Goal: Transaction & Acquisition: Book appointment/travel/reservation

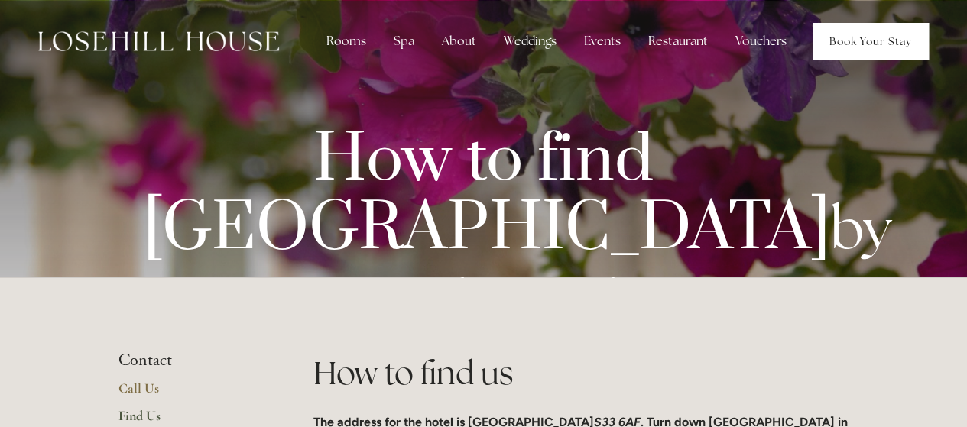
click at [878, 47] on link "Book Your Stay" at bounding box center [870, 41] width 116 height 37
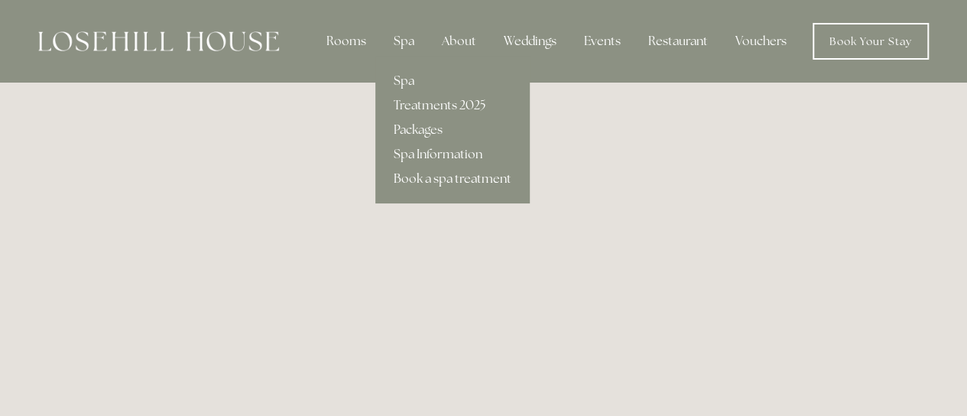
click at [434, 175] on link "Book a spa treatment" at bounding box center [452, 179] width 154 height 24
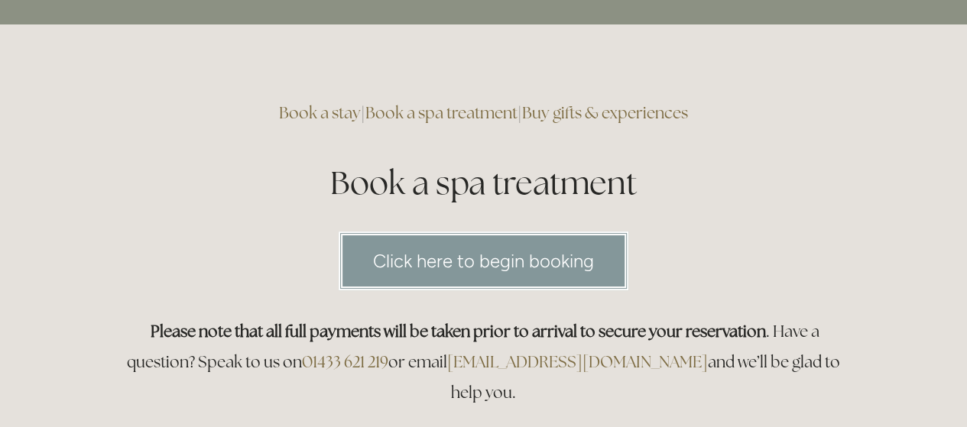
scroll to position [76, 0]
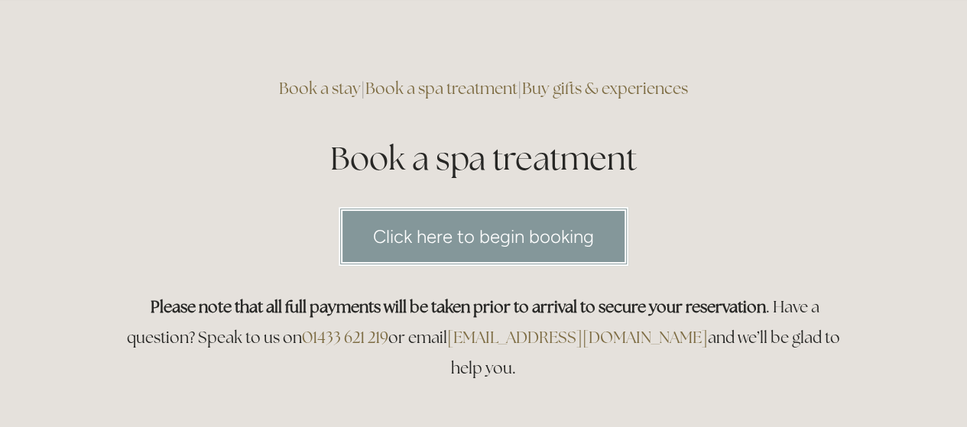
click at [491, 235] on link "Click here to begin booking" at bounding box center [483, 236] width 290 height 59
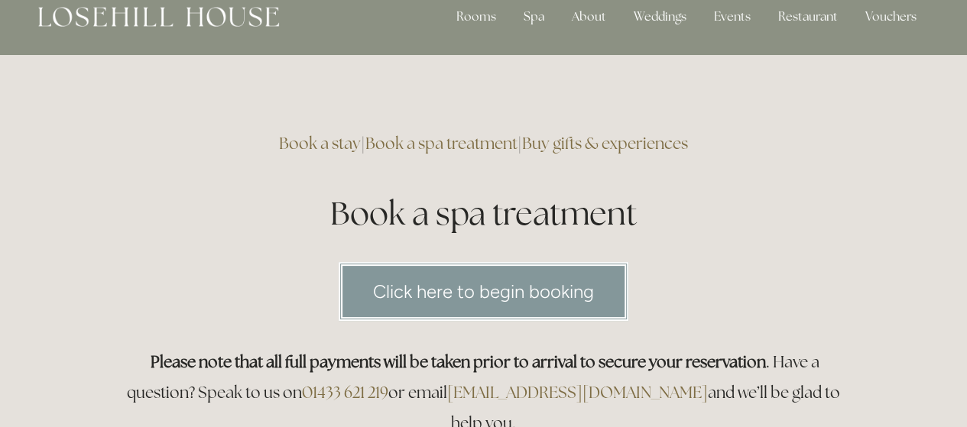
scroll to position [0, 0]
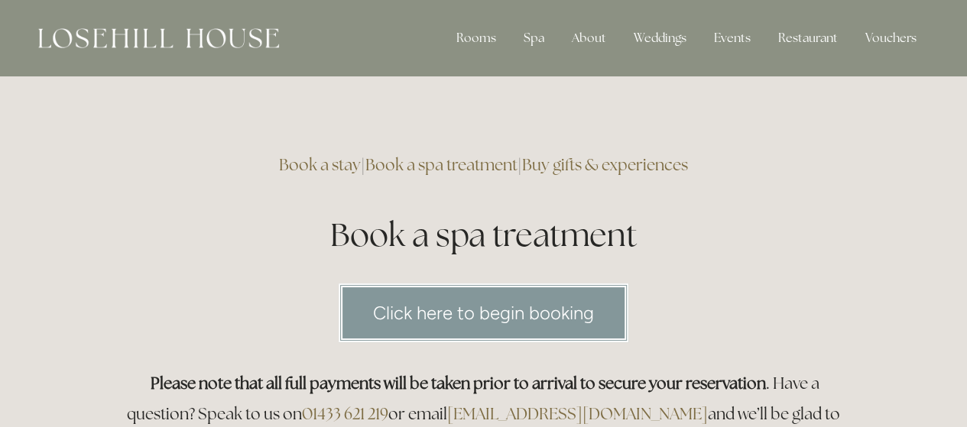
click at [575, 167] on link "Buy gifts & experiences" at bounding box center [605, 164] width 166 height 21
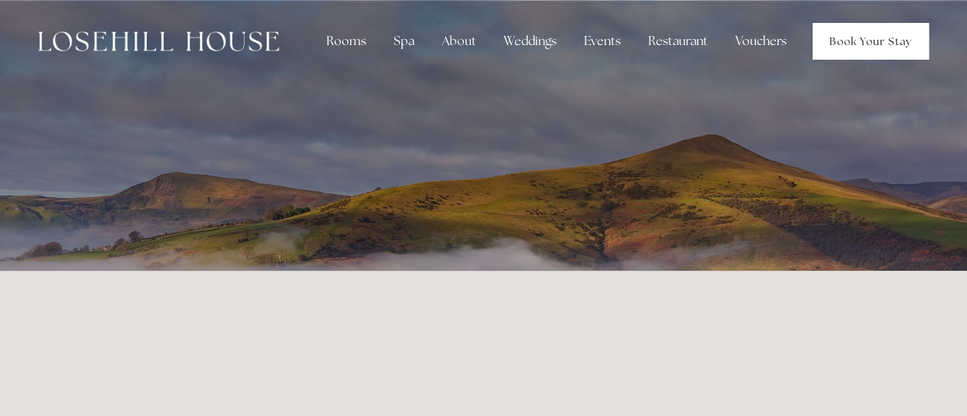
click at [864, 48] on link "Book Your Stay" at bounding box center [870, 41] width 116 height 37
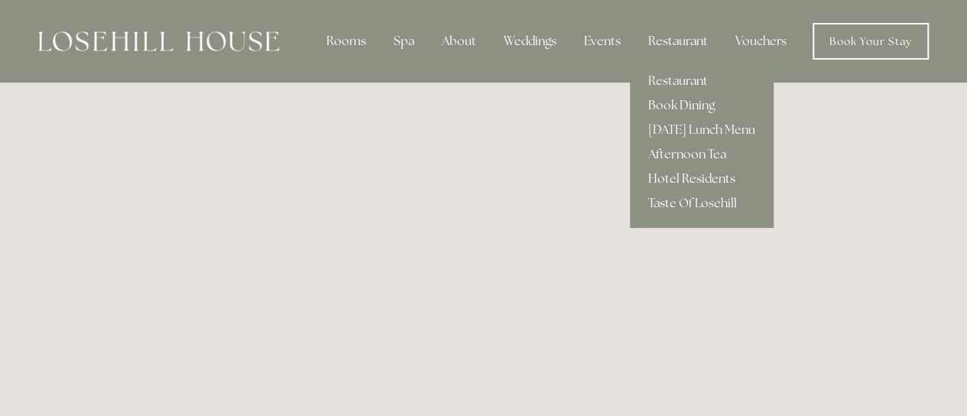
click at [679, 176] on link "Hotel Residents" at bounding box center [702, 179] width 144 height 24
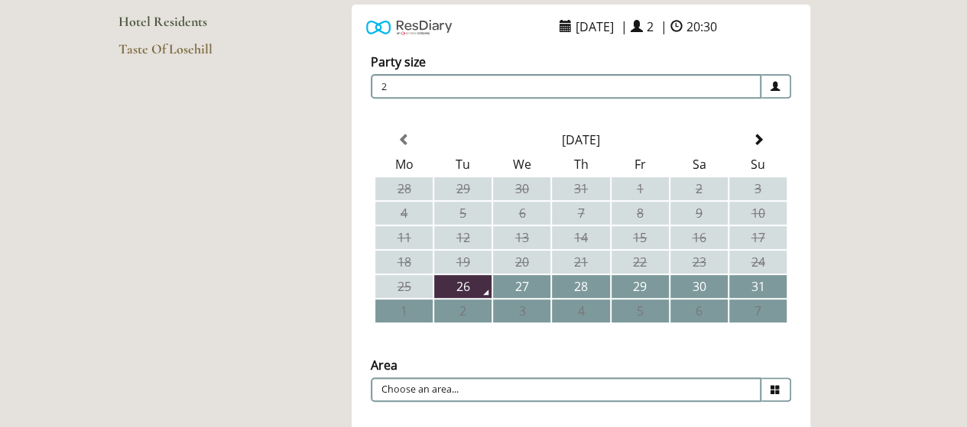
scroll to position [306, 0]
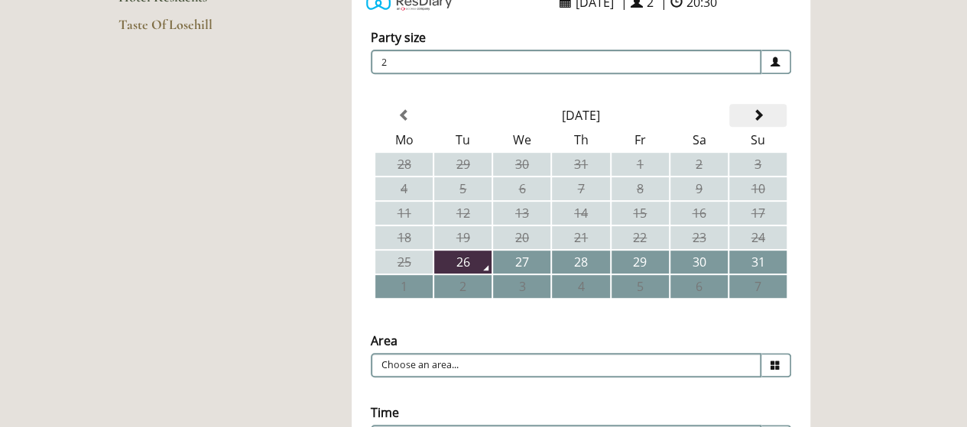
click at [760, 116] on span at bounding box center [757, 115] width 12 height 12
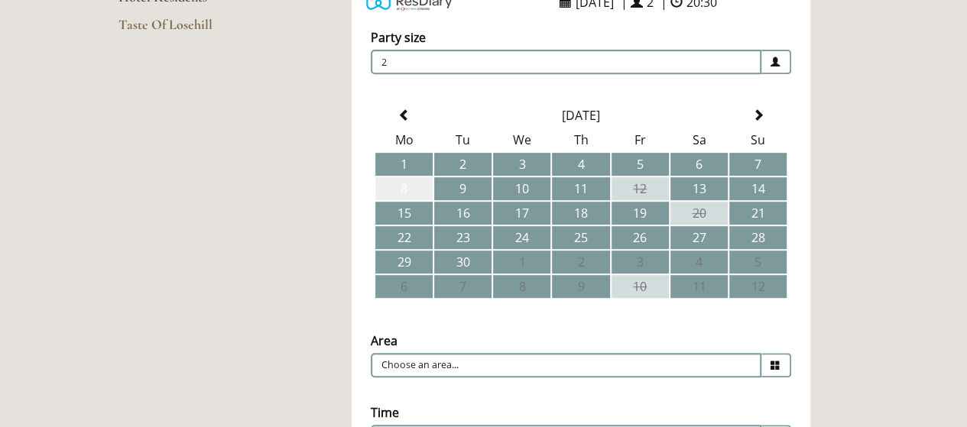
click at [414, 193] on td "8" at bounding box center [403, 188] width 57 height 23
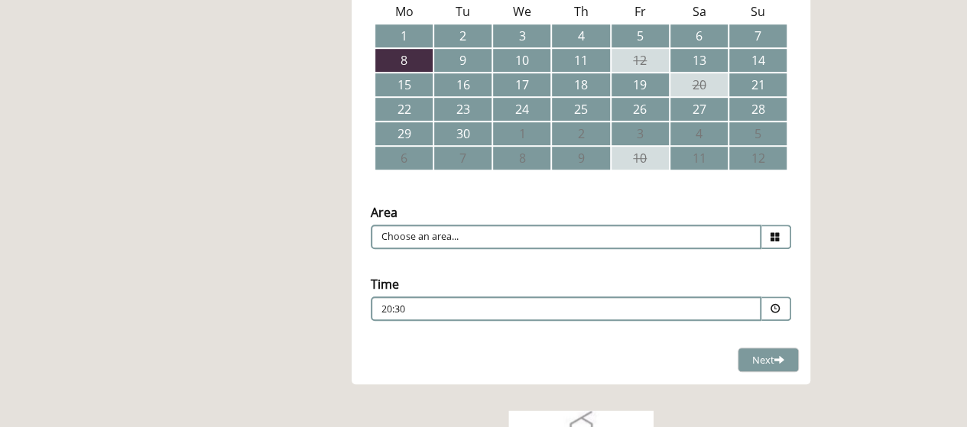
scroll to position [458, 0]
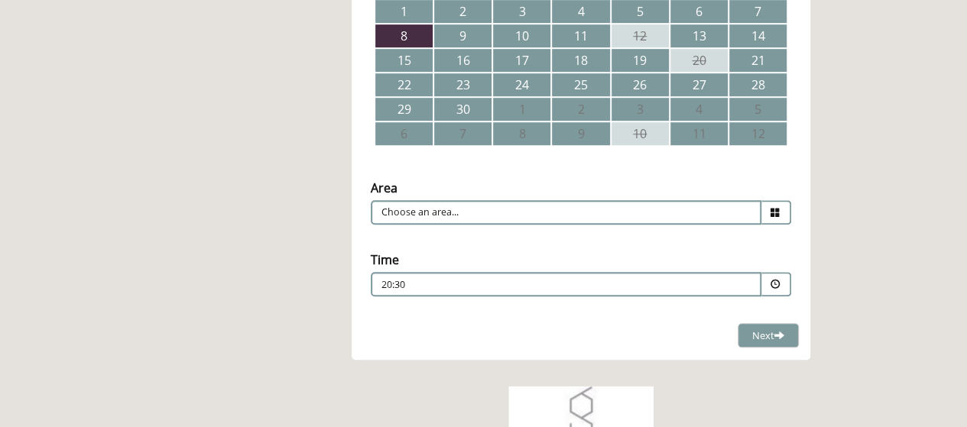
click at [776, 214] on icon at bounding box center [775, 213] width 10 height 10
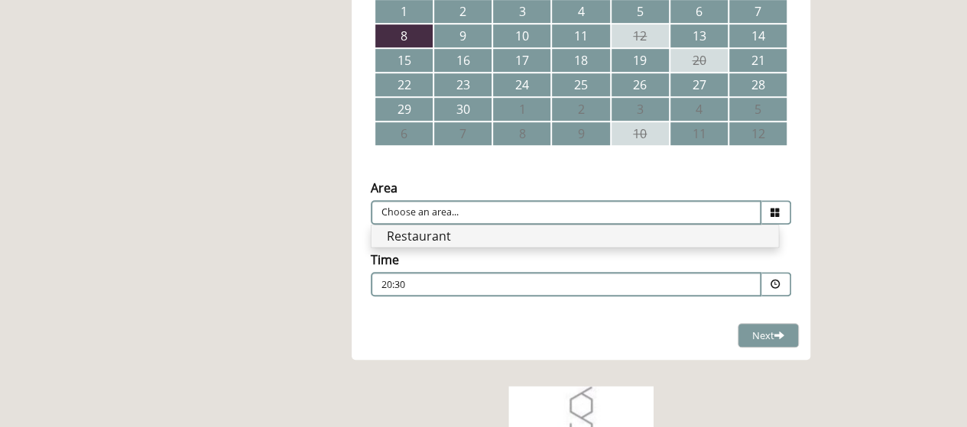
click at [636, 239] on li "Restaurant" at bounding box center [574, 235] width 406 height 21
type input "Restaurant"
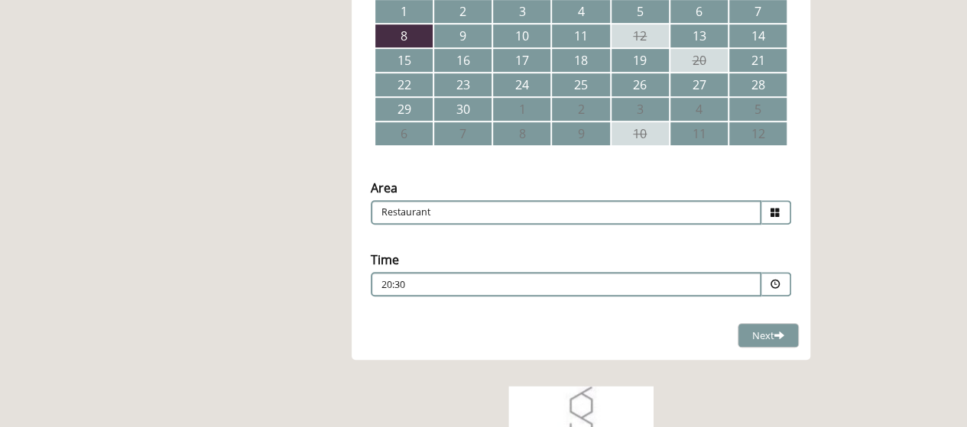
click at [767, 285] on span at bounding box center [776, 284] width 30 height 24
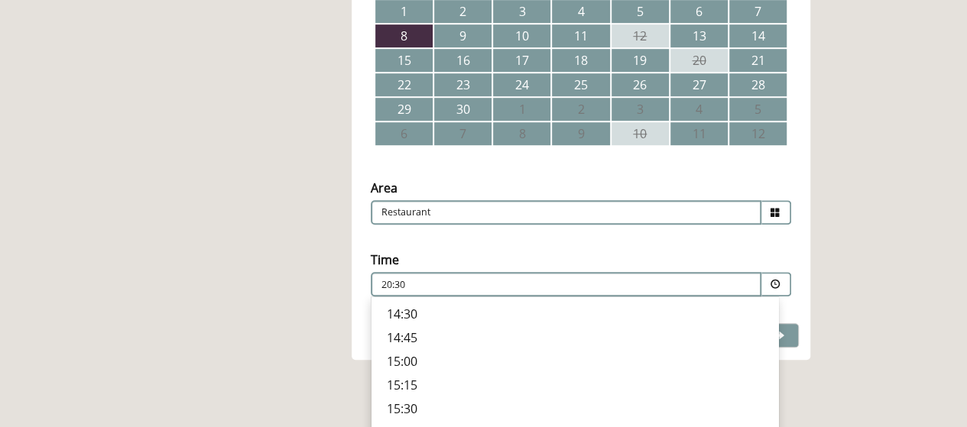
scroll to position [556, 0]
click at [402, 359] on p "19:00" at bounding box center [575, 357] width 376 height 17
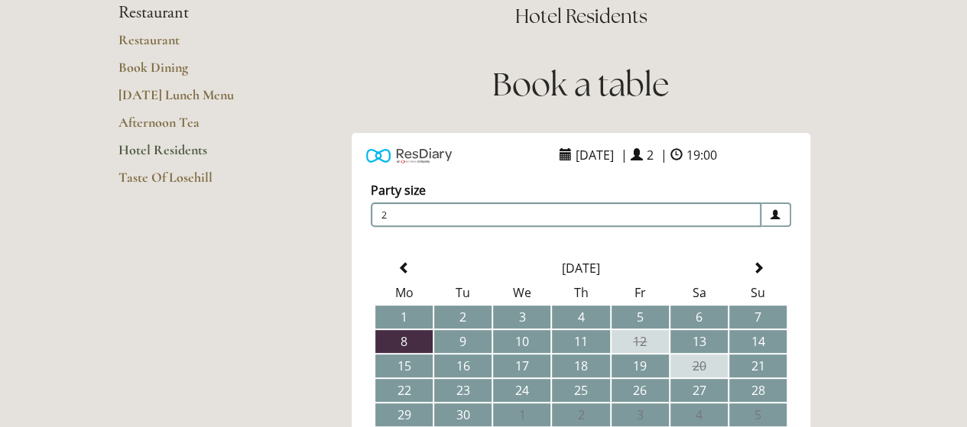
scroll to position [0, 0]
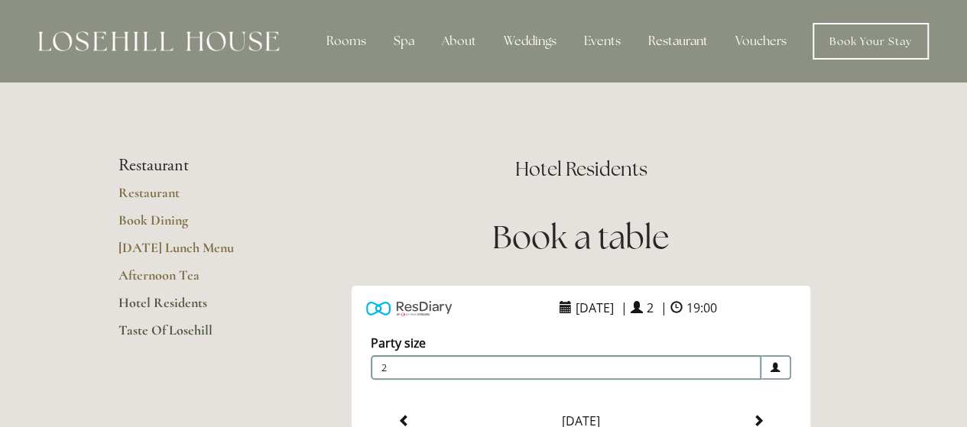
click at [151, 332] on link "Taste Of Losehill" at bounding box center [191, 336] width 146 height 28
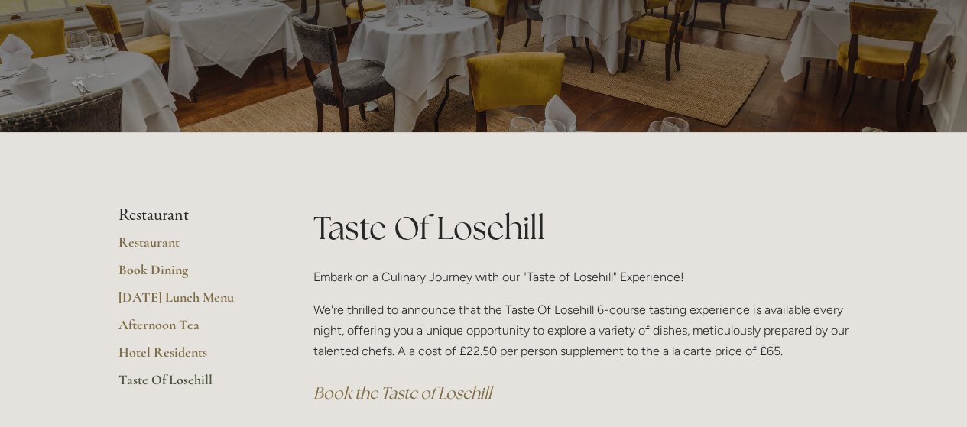
scroll to position [153, 0]
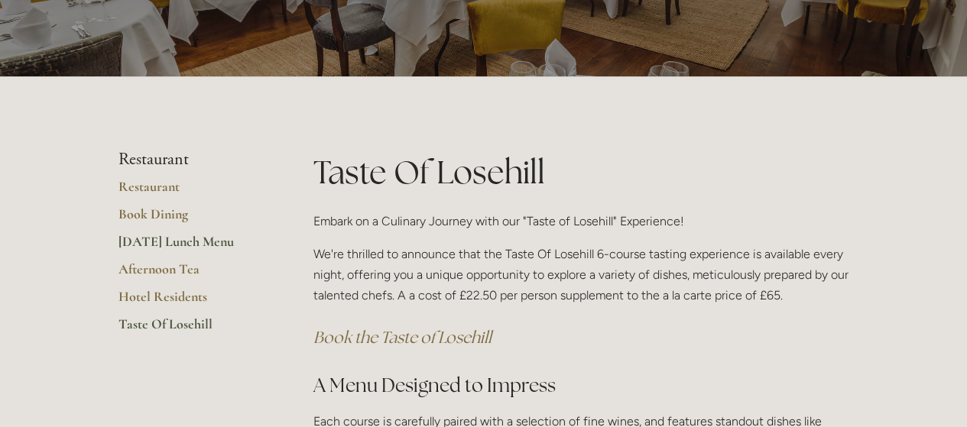
click at [167, 238] on link "[DATE] Lunch Menu" at bounding box center [191, 247] width 146 height 28
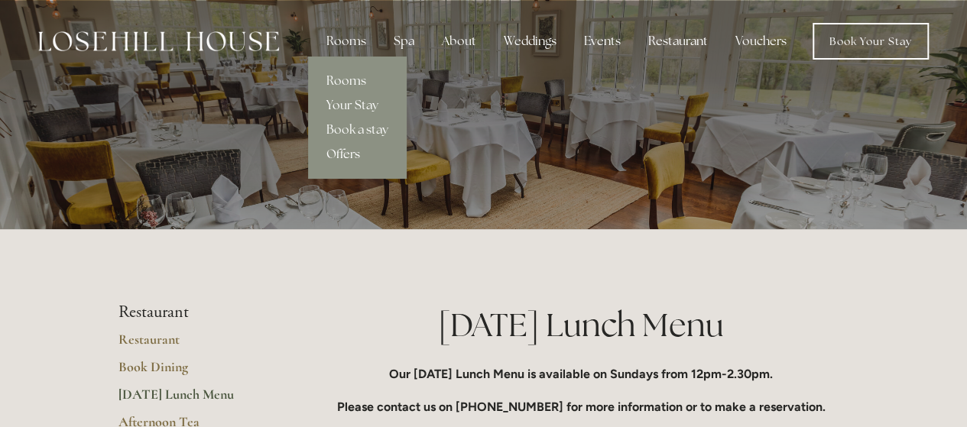
click at [355, 157] on link "Offers" at bounding box center [357, 154] width 99 height 24
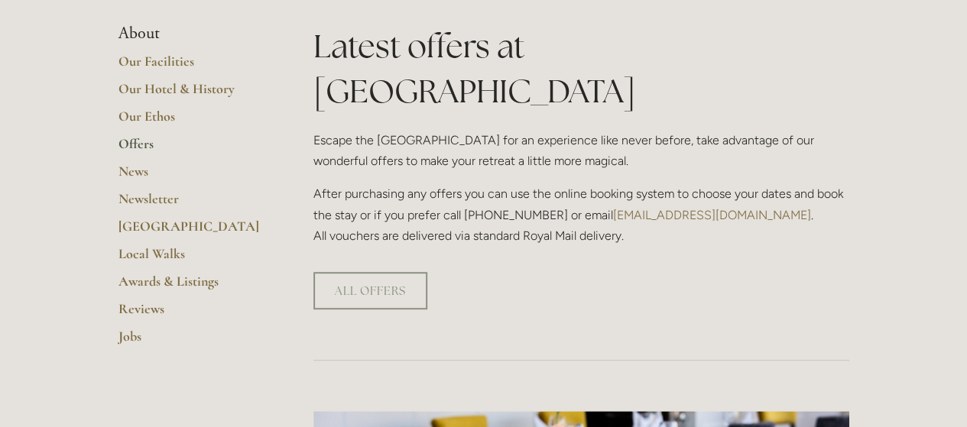
scroll to position [229, 0]
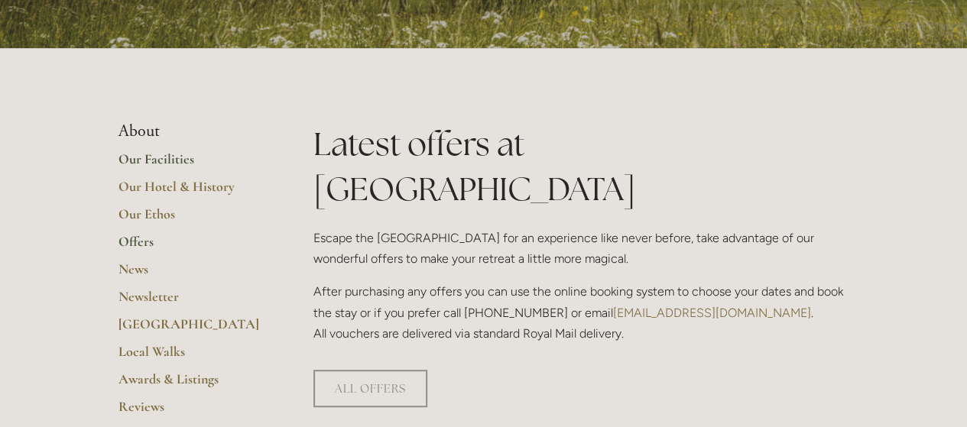
click at [160, 161] on link "Our Facilities" at bounding box center [191, 165] width 146 height 28
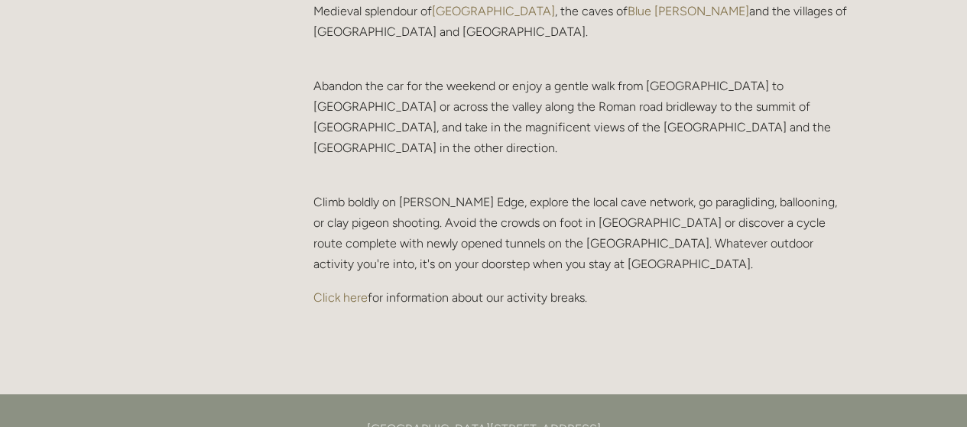
scroll to position [3286, 0]
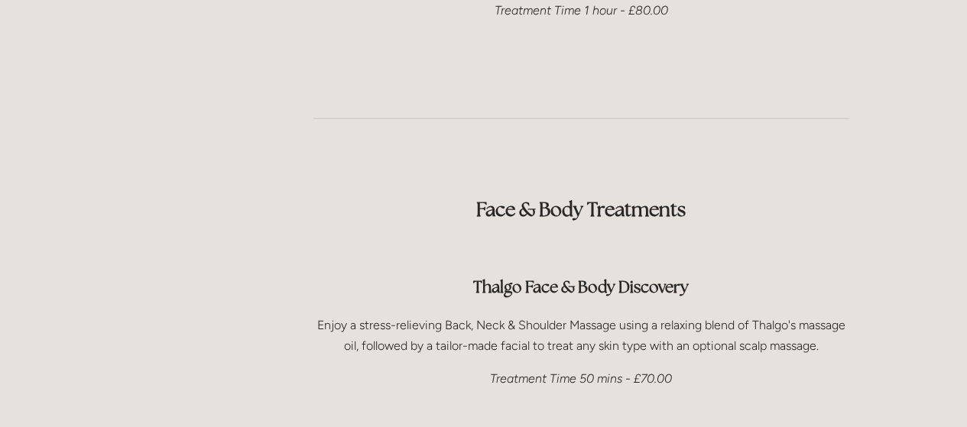
scroll to position [2139, 0]
